Goal: Task Accomplishment & Management: Manage account settings

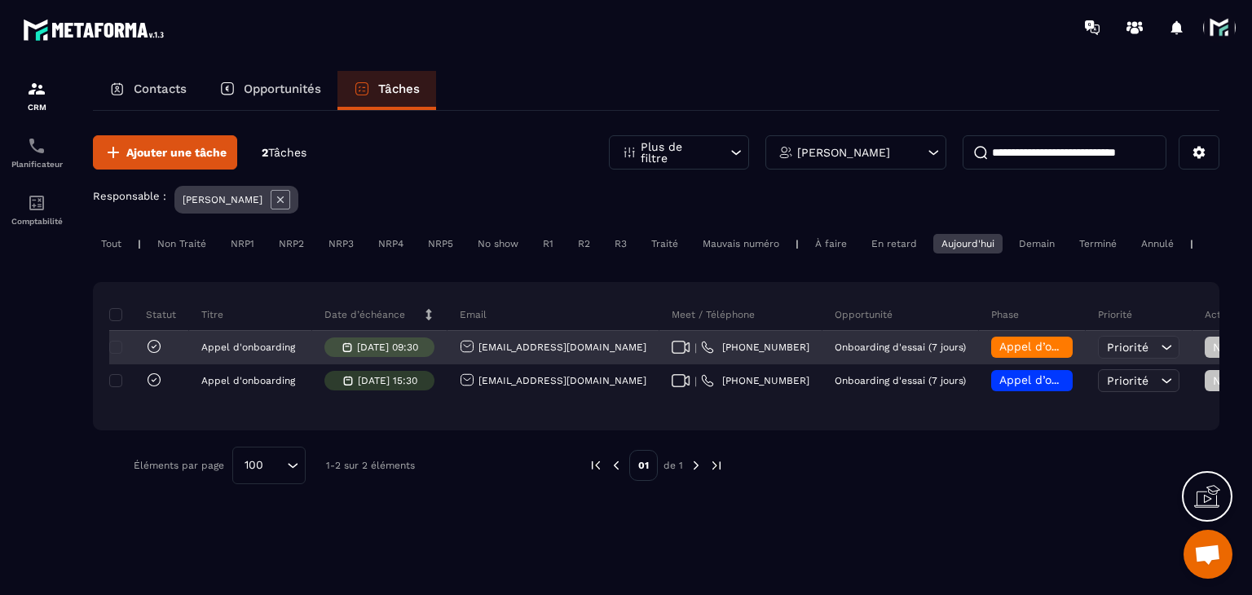
click at [992, 350] on div "Appel d’onboarding terminée" at bounding box center [1033, 347] width 82 height 21
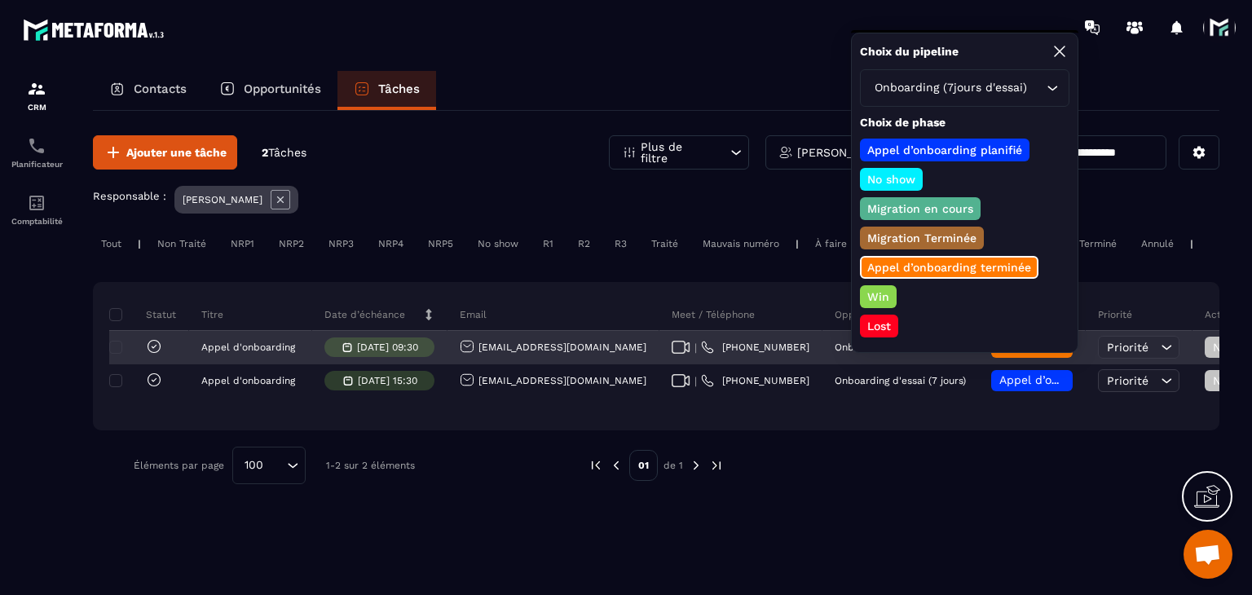
click at [1213, 354] on span "Non Traité" at bounding box center [1247, 347] width 68 height 13
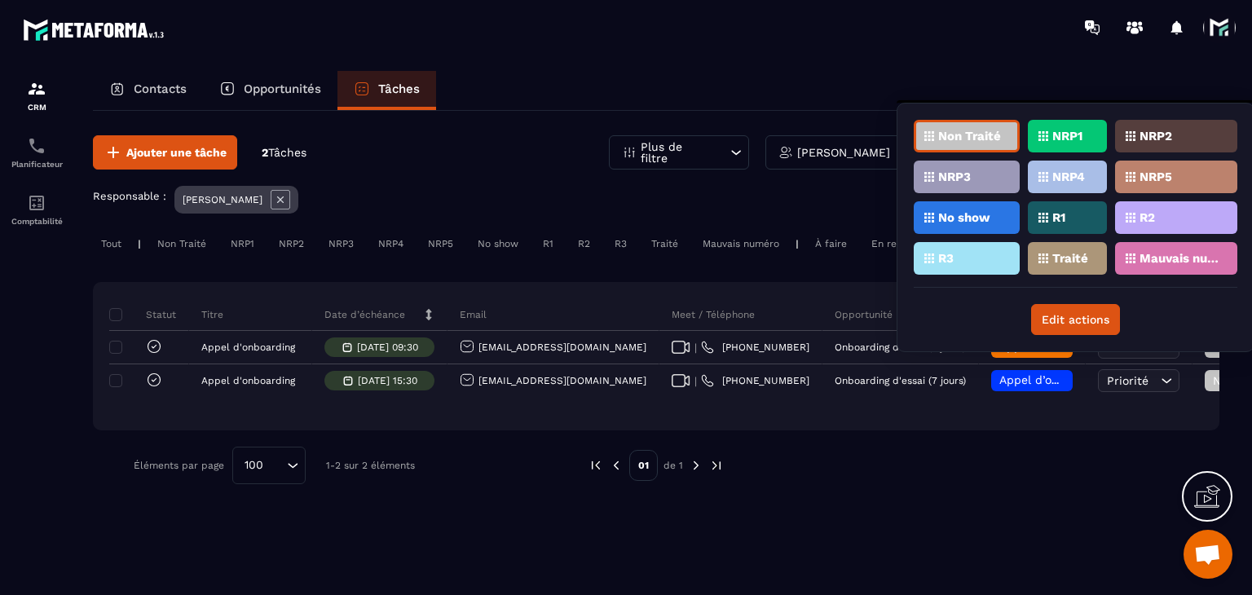
click at [1088, 254] on div "Traité" at bounding box center [1067, 258] width 79 height 33
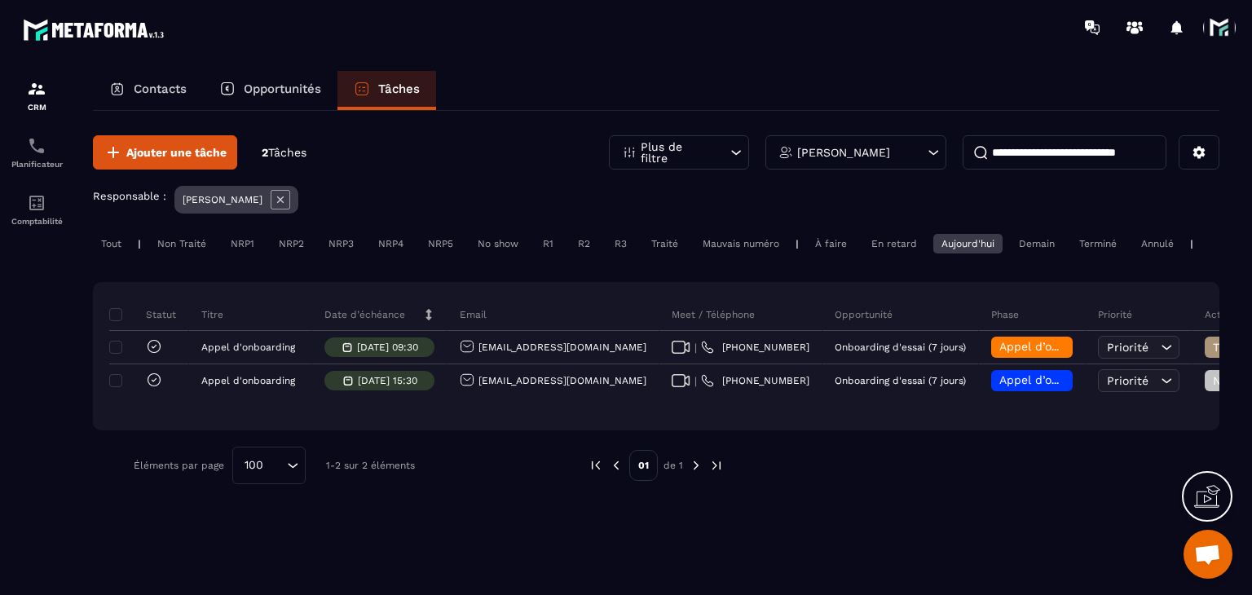
click at [932, 521] on div "Ajouter une tâche 2 Tâches Plus de filtre [PERSON_NAME] Responsable : [PERSON_N…" at bounding box center [656, 352] width 1127 height 482
